Goal: Information Seeking & Learning: Learn about a topic

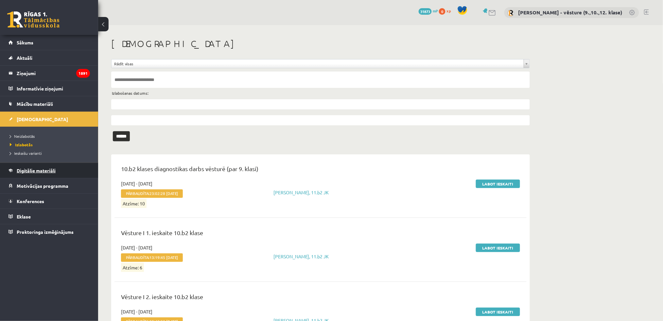
click at [50, 170] on span "Digitālie materiāli" at bounding box center [36, 171] width 39 height 6
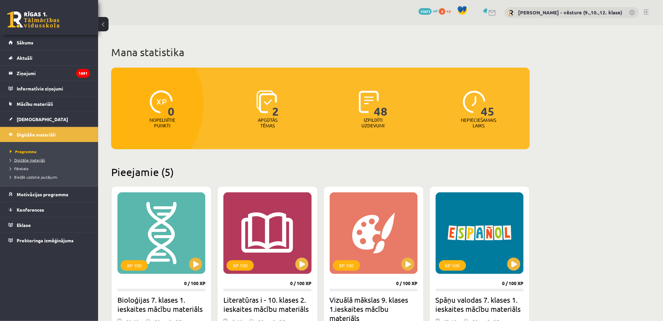
click at [41, 160] on span "Digitālie materiāli" at bounding box center [27, 160] width 35 height 5
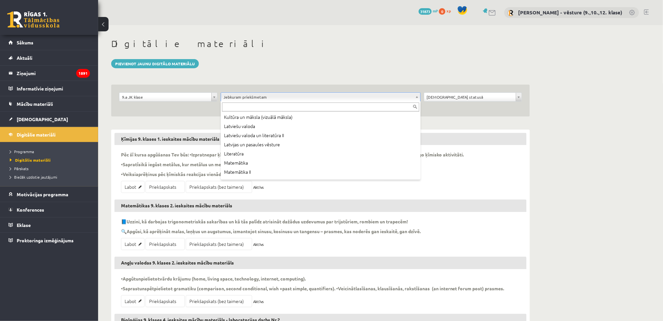
scroll to position [174, 0]
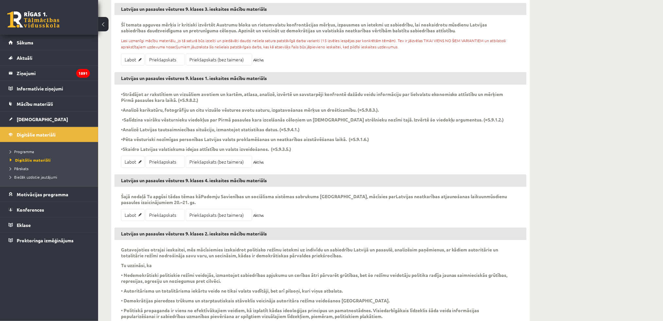
scroll to position [131, 0]
click at [174, 164] on link "Priekšapskats" at bounding box center [164, 161] width 39 height 12
click at [227, 163] on link "Priekšapskats (bez taimera)" at bounding box center [219, 161] width 66 height 12
